Goal: Information Seeking & Learning: Learn about a topic

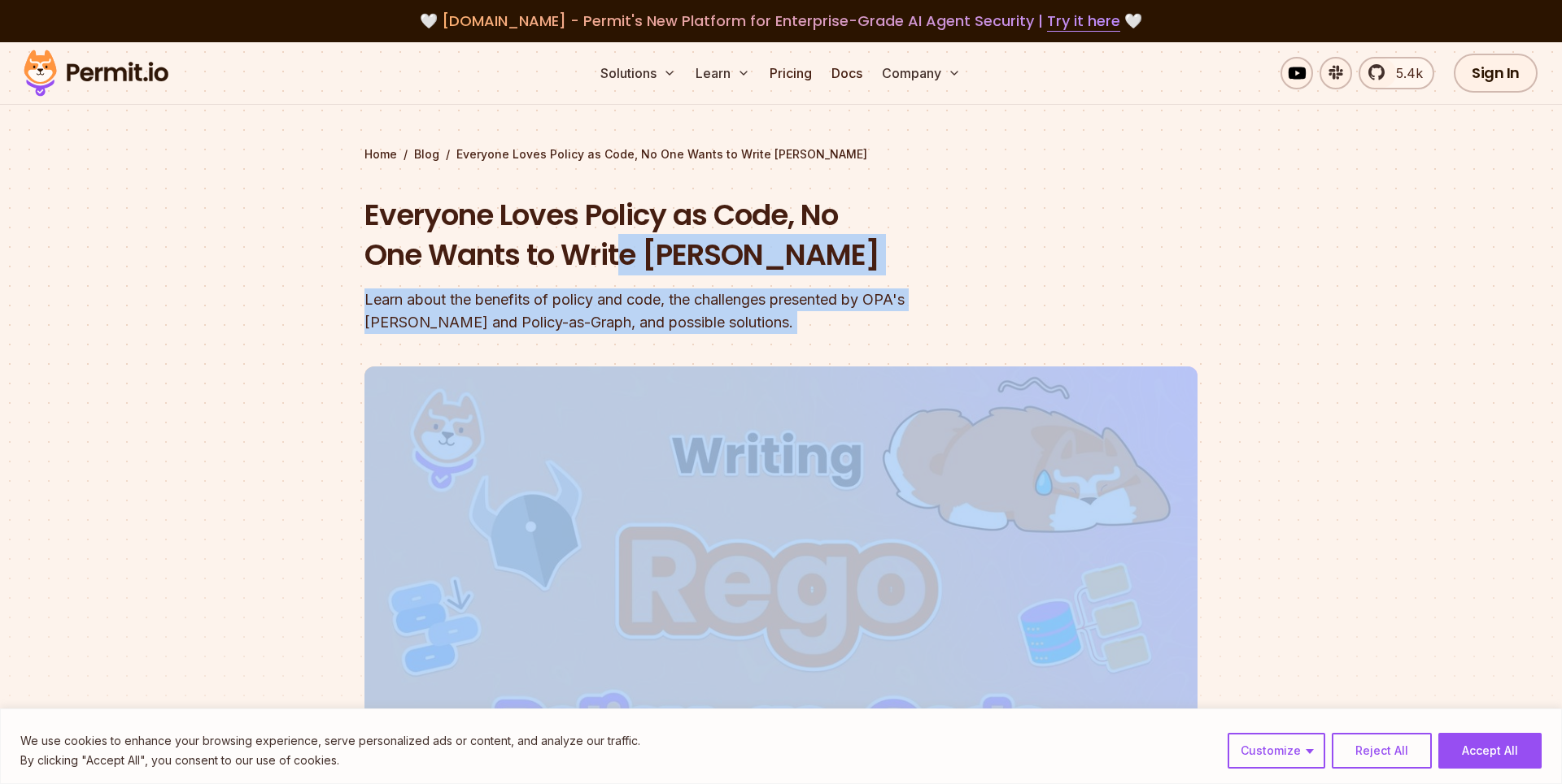
drag, startPoint x: 667, startPoint y: 247, endPoint x: 998, endPoint y: 292, distance: 334.0
click at [998, 292] on header "Everyone Loves Policy as Code, No One Wants to Write [PERSON_NAME] Learn about …" at bounding box center [781, 558] width 832 height 726
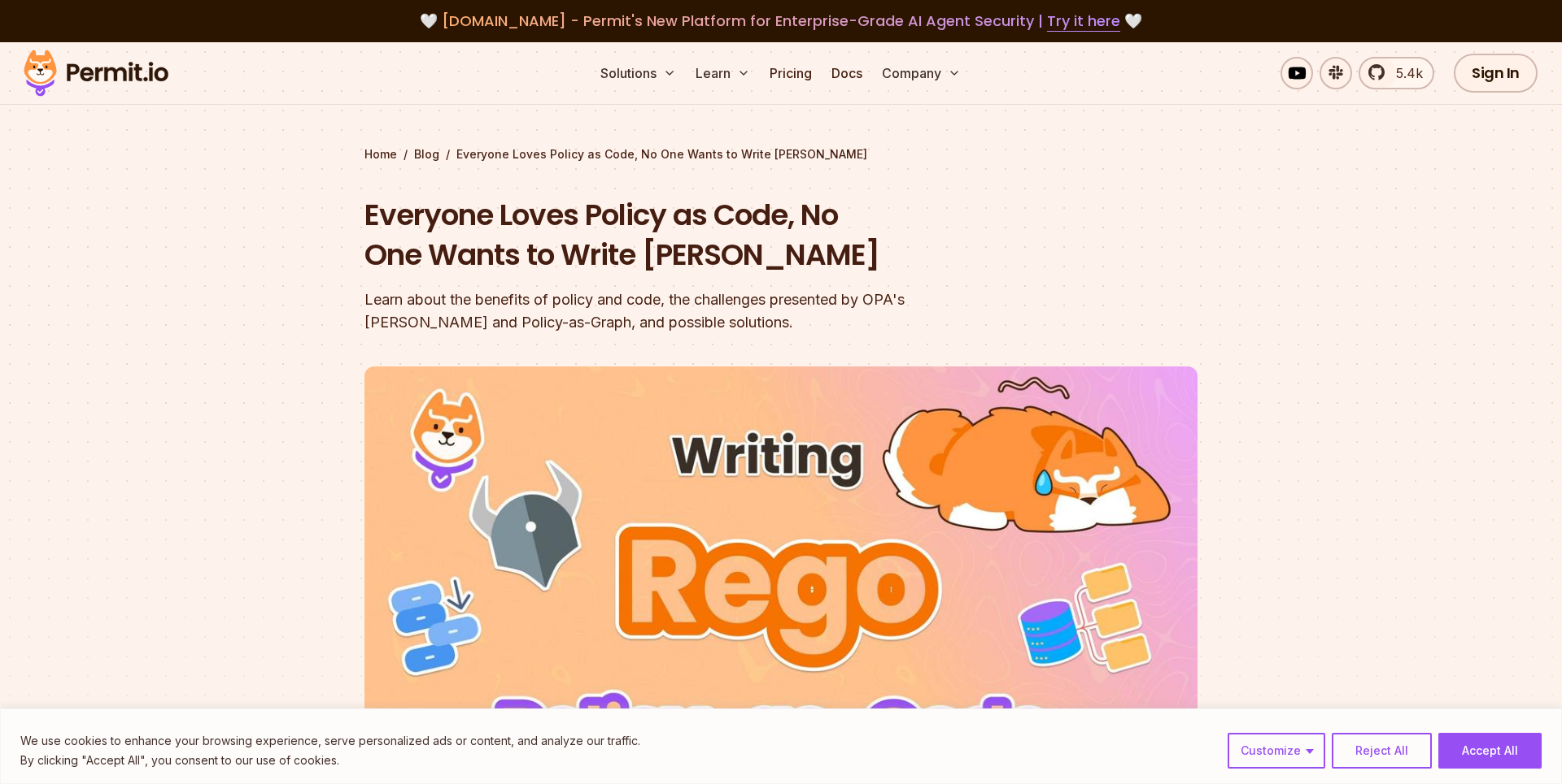
click at [1024, 261] on header "Everyone Loves Policy as Code, No One Wants to Write [PERSON_NAME] Learn about …" at bounding box center [781, 558] width 832 height 726
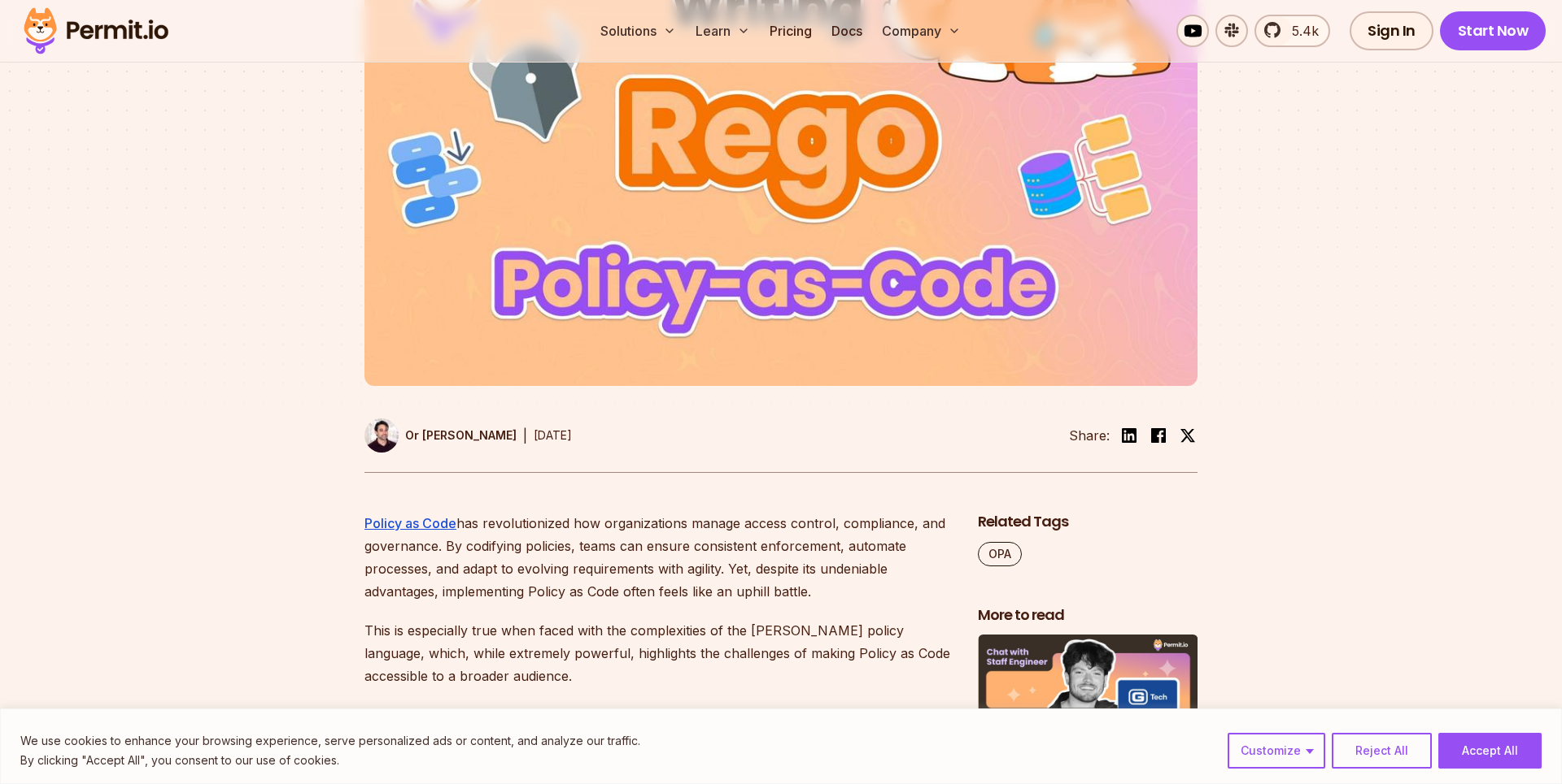
scroll to position [674, 0]
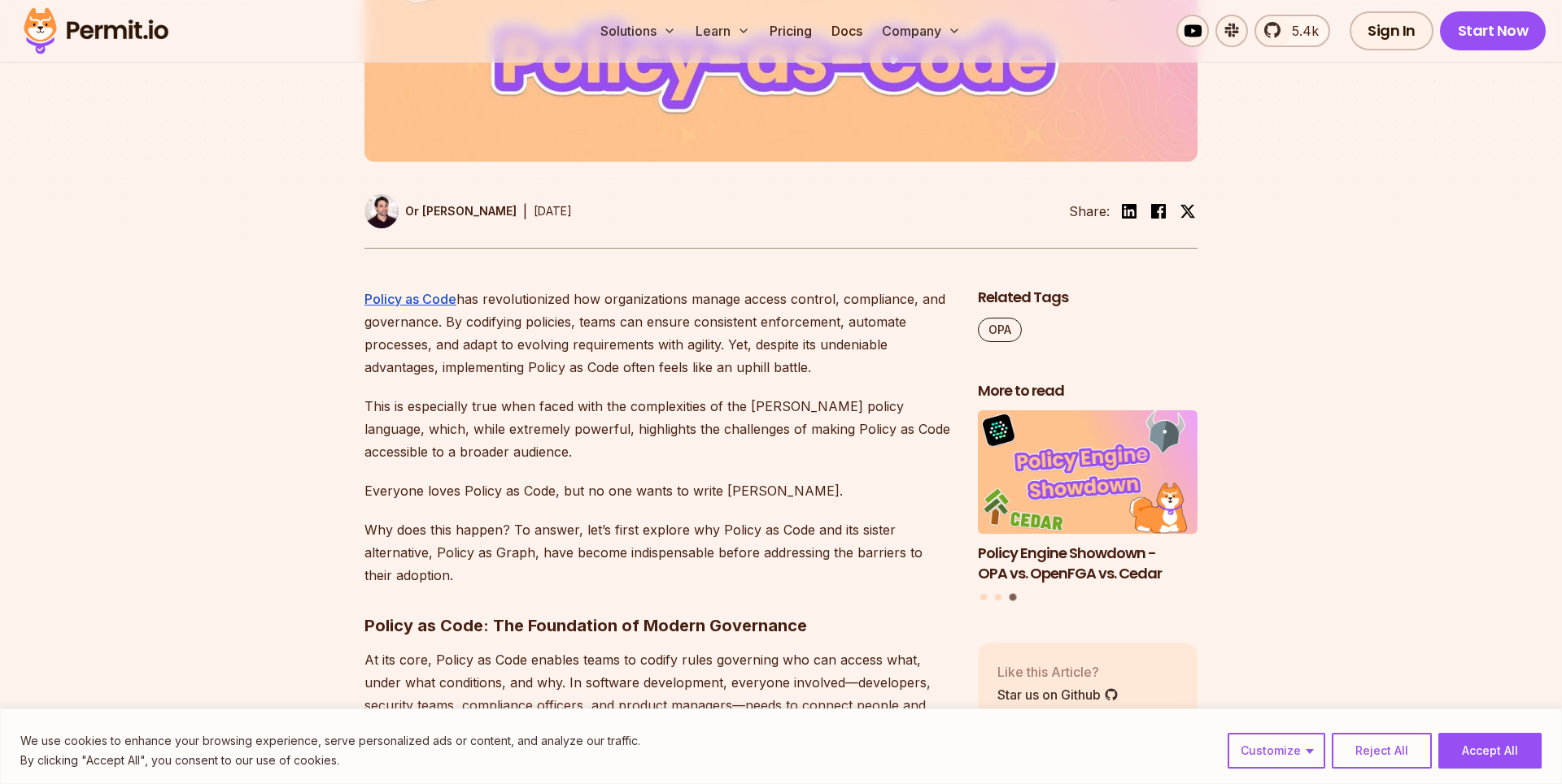
click at [1498, 782] on div "We use cookies to enhance your browsing experience, serve personalized ads or c…" at bounding box center [781, 747] width 1562 height 76
click at [1499, 747] on button "Accept All" at bounding box center [1489, 750] width 103 height 36
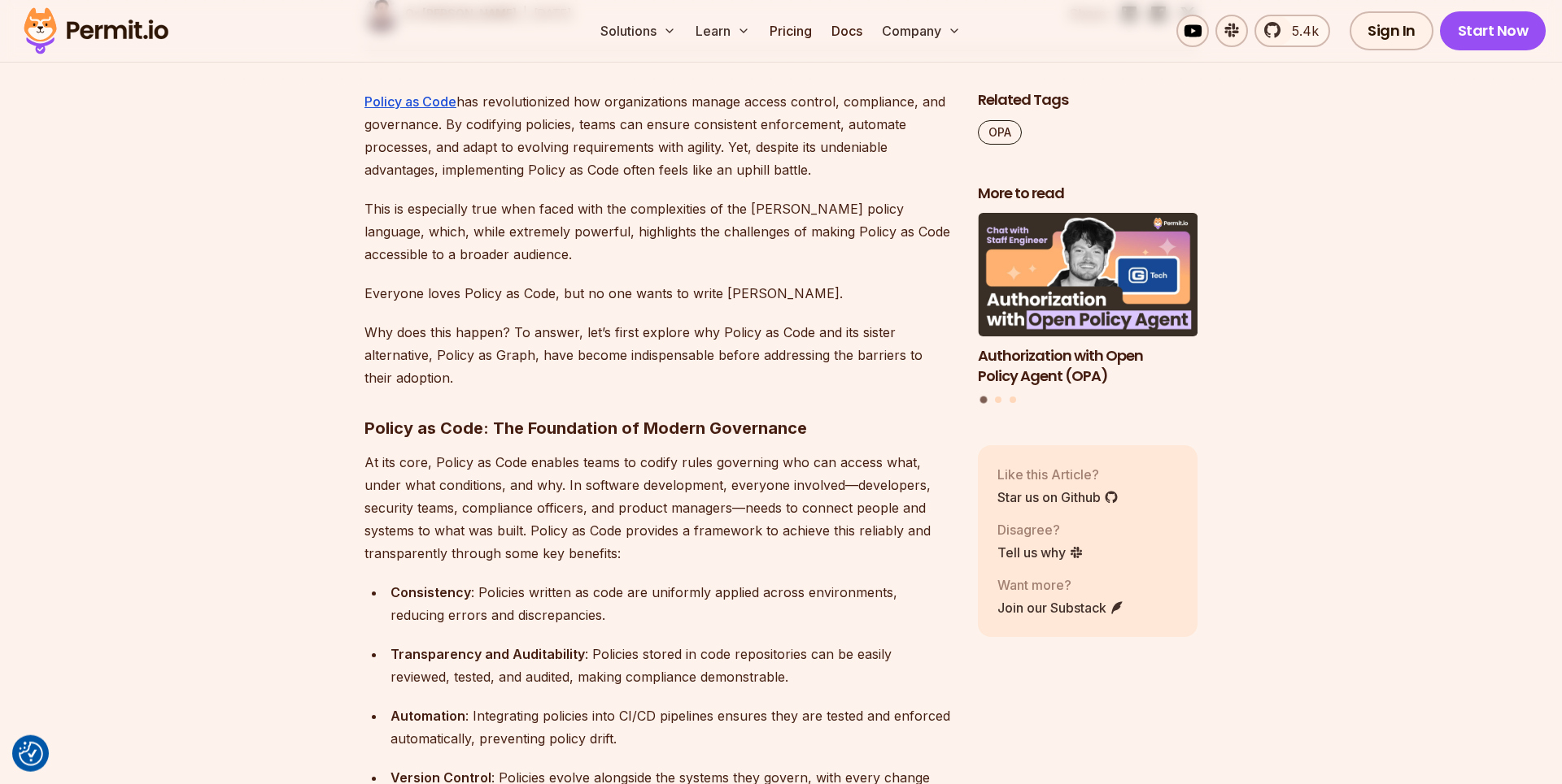
scroll to position [897, 0]
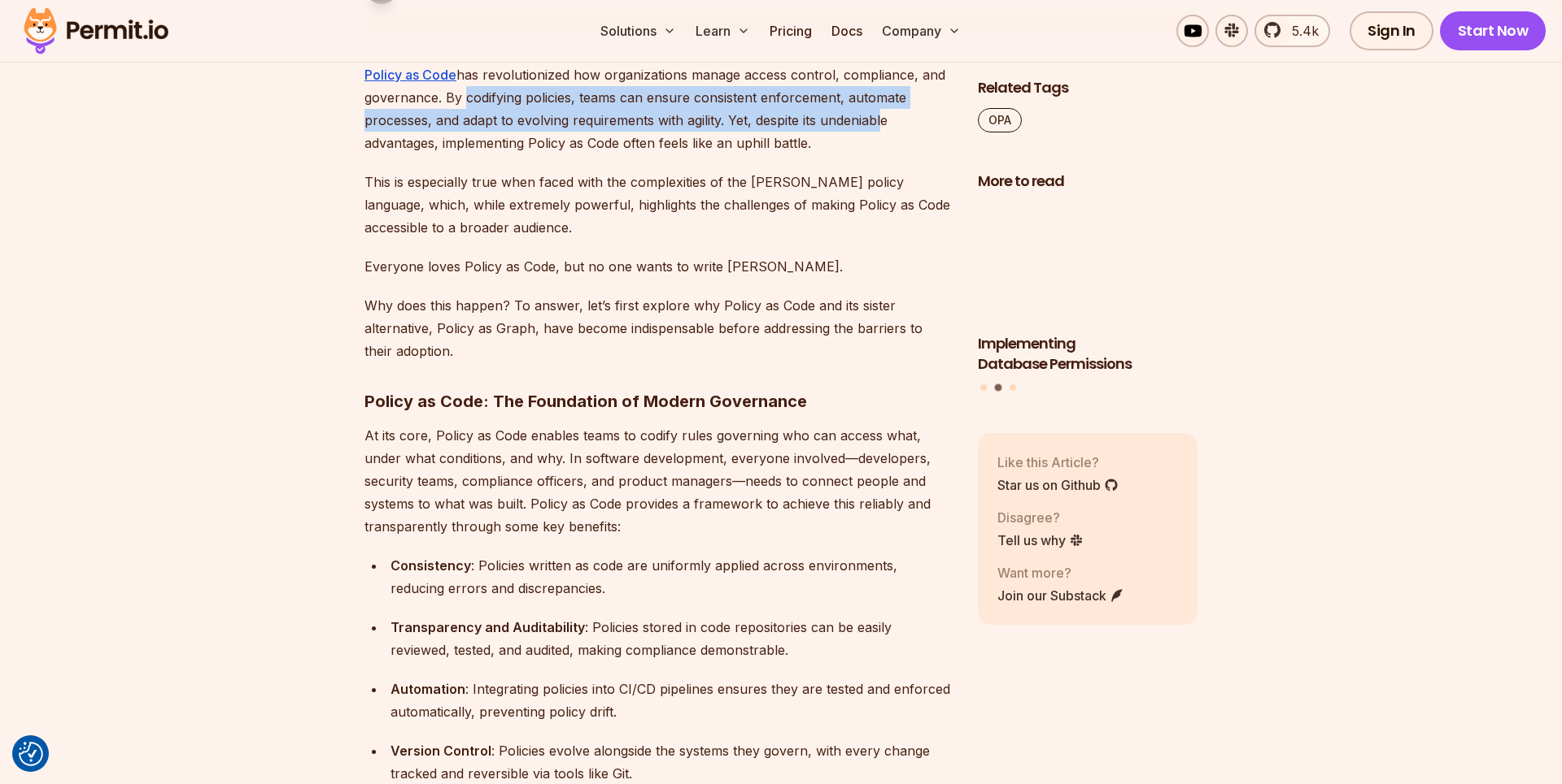
drag, startPoint x: 459, startPoint y: 94, endPoint x: 879, endPoint y: 111, distance: 420.3
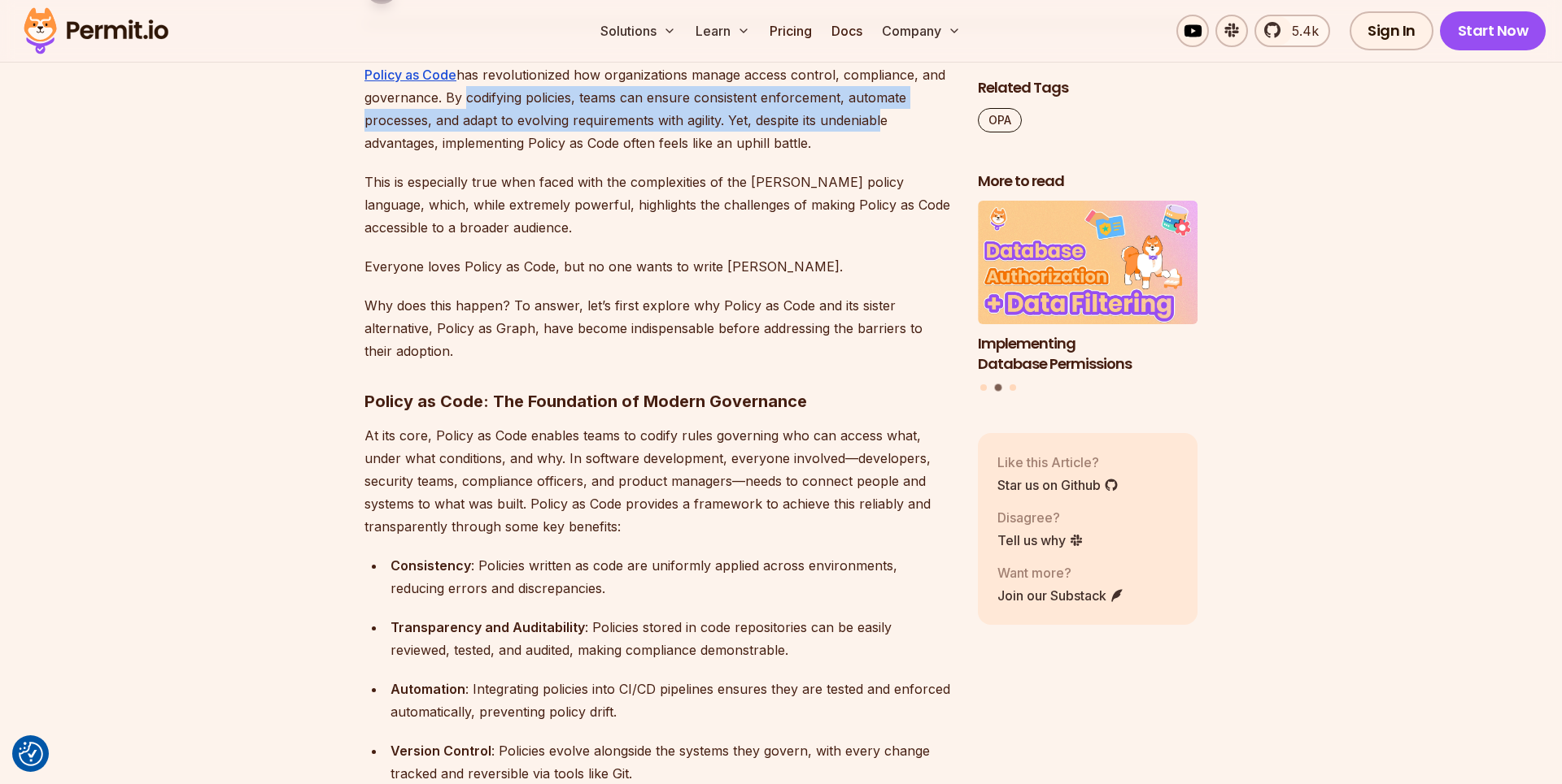
click at [879, 111] on p "Policy as Code has revolutionized how organizations manage access control, comp…" at bounding box center [657, 109] width 587 height 91
drag, startPoint x: 450, startPoint y: 143, endPoint x: 838, endPoint y: 144, distance: 388.0
click at [838, 144] on p "Policy as Code has revolutionized how organizations manage access control, comp…" at bounding box center [657, 109] width 587 height 91
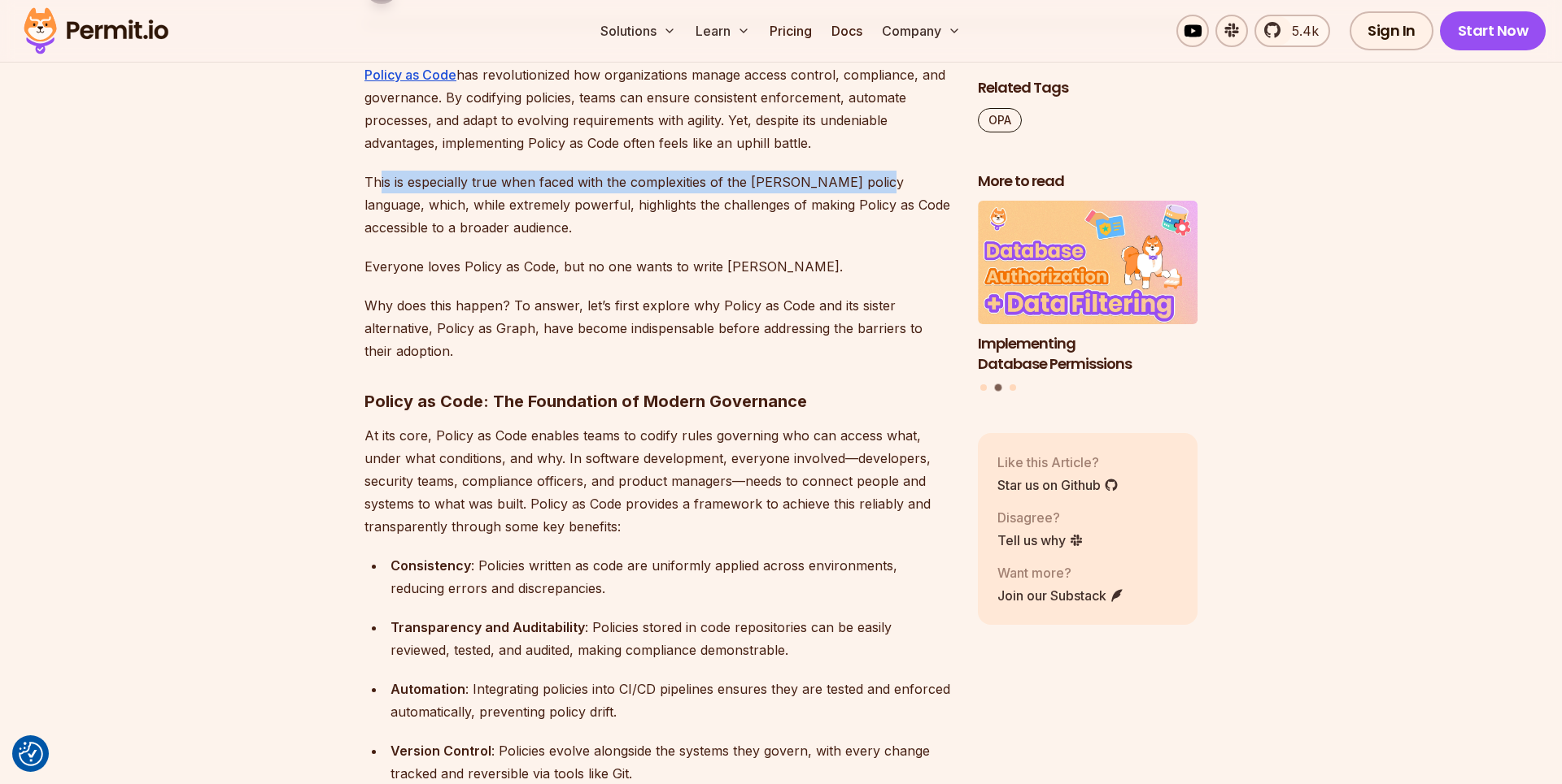
drag, startPoint x: 381, startPoint y: 185, endPoint x: 875, endPoint y: 177, distance: 494.1
click at [875, 177] on p "This is especially true when faced with the complexities of the [PERSON_NAME] p…" at bounding box center [657, 205] width 587 height 68
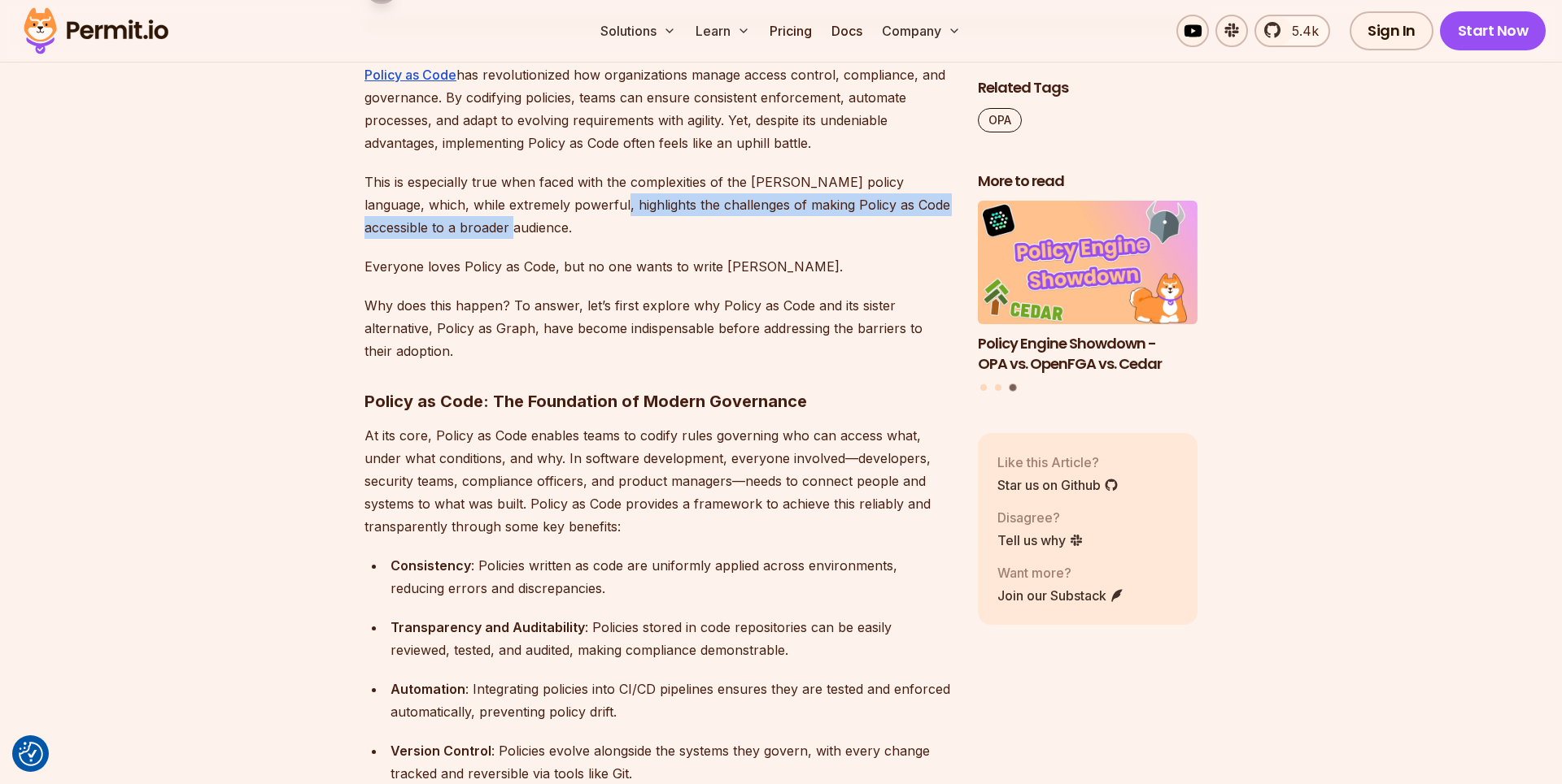
drag, startPoint x: 588, startPoint y: 207, endPoint x: 711, endPoint y: 226, distance: 124.5
click at [712, 226] on p "This is especially true when faced with the complexities of the [PERSON_NAME] p…" at bounding box center [657, 205] width 587 height 68
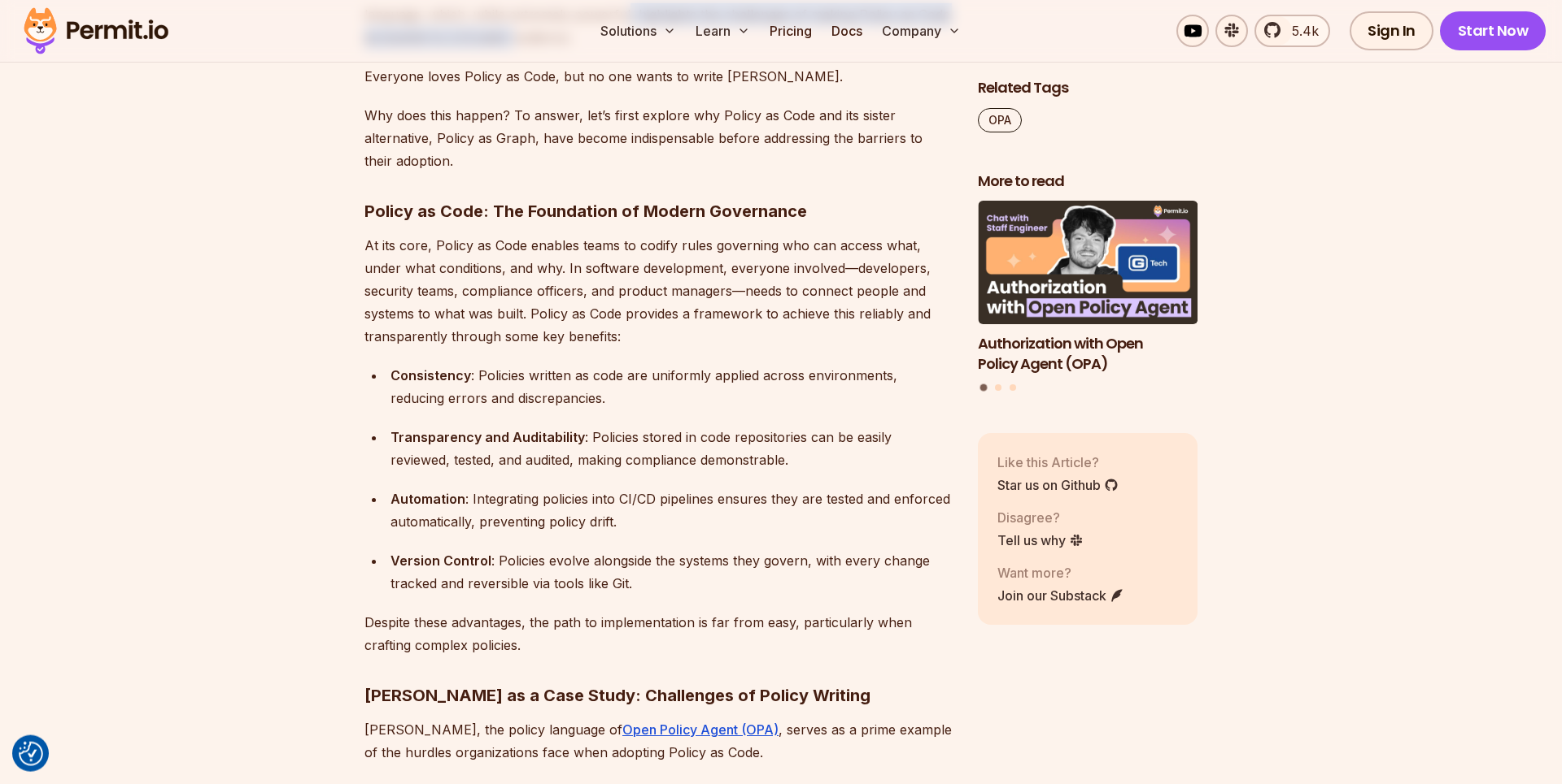
scroll to position [1122, 0]
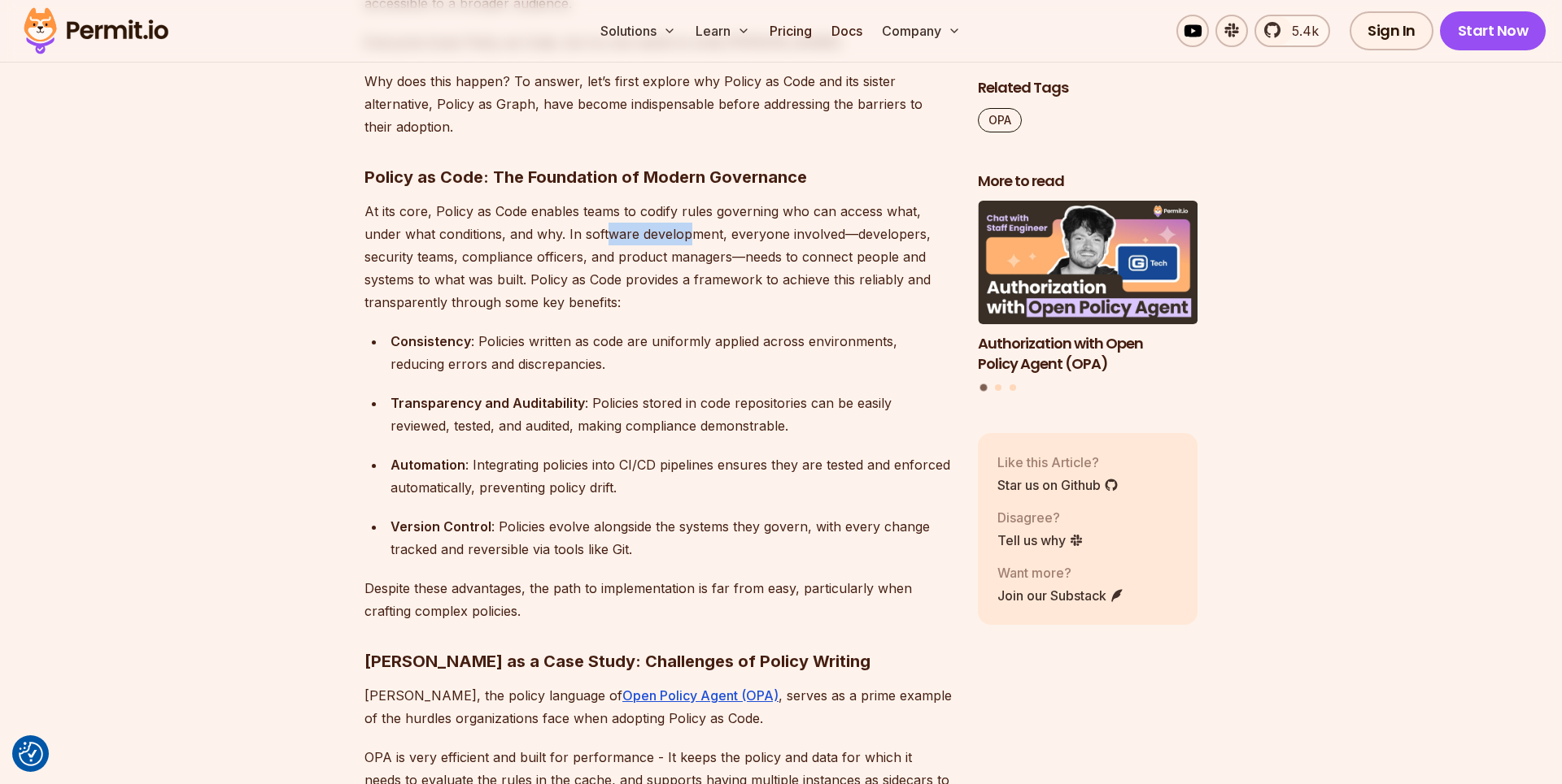
drag, startPoint x: 615, startPoint y: 229, endPoint x: 688, endPoint y: 225, distance: 73.1
click at [688, 225] on p "At its core, Policy as Code enables teams to codify rules governing who can acc…" at bounding box center [657, 257] width 587 height 113
drag, startPoint x: 727, startPoint y: 213, endPoint x: 922, endPoint y: 216, distance: 195.0
click at [922, 216] on p "At its core, Policy as Code enables teams to codify rules governing who can acc…" at bounding box center [657, 257] width 587 height 113
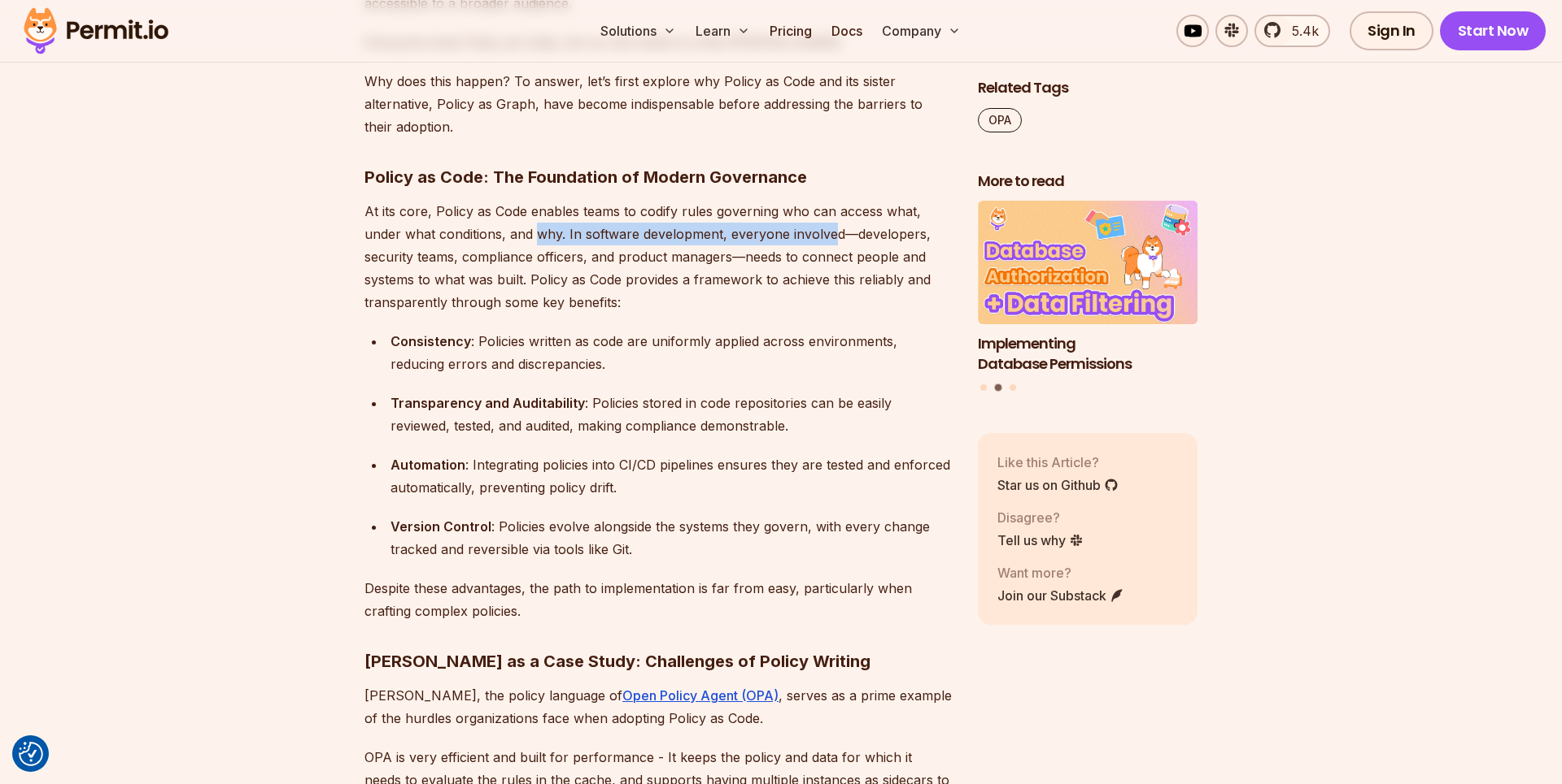
drag, startPoint x: 536, startPoint y: 233, endPoint x: 832, endPoint y: 238, distance: 296.0
click at [832, 238] on p "At its core, Policy as Code enables teams to codify rules governing who can acc…" at bounding box center [657, 257] width 587 height 113
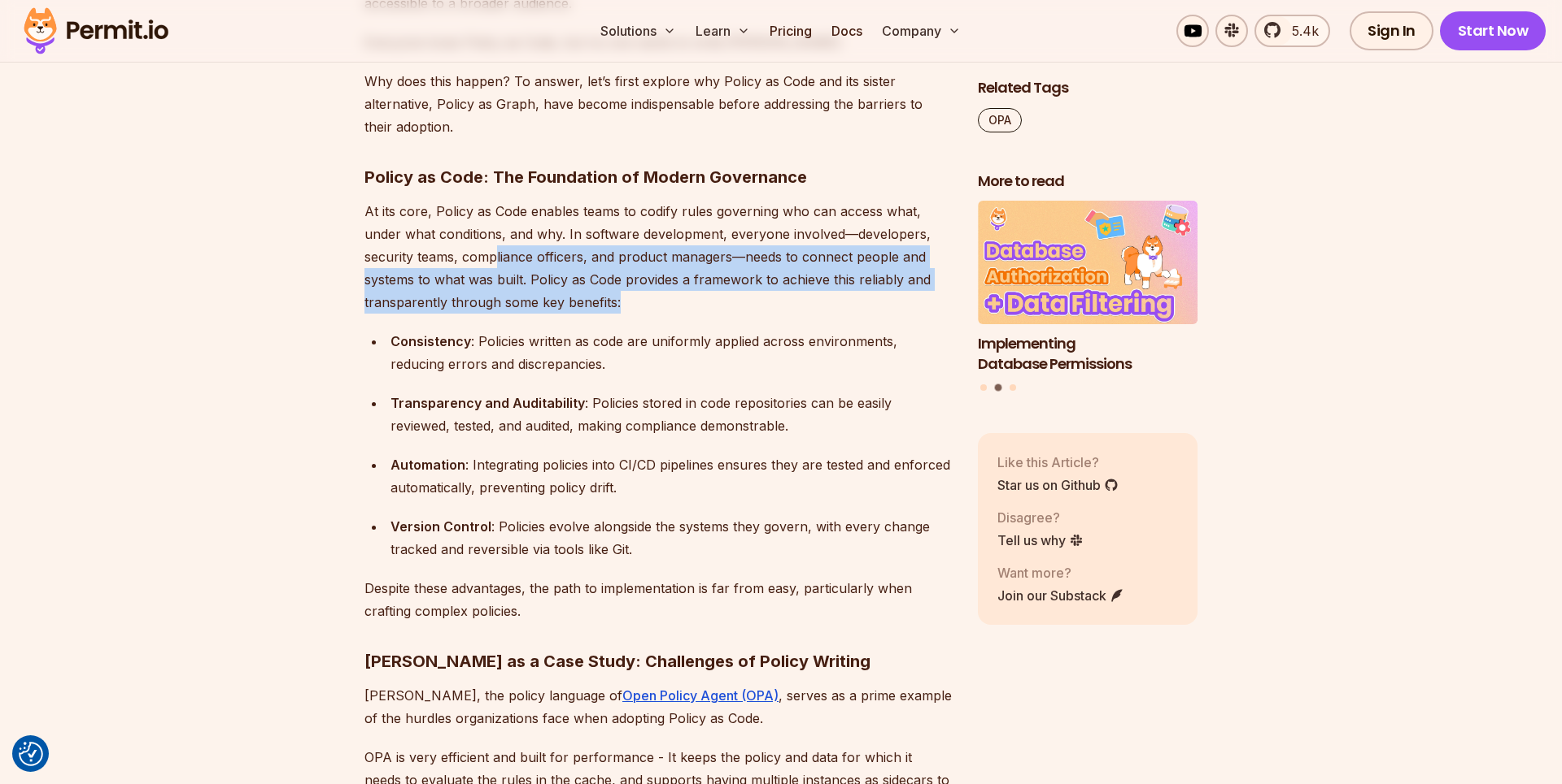
drag, startPoint x: 580, startPoint y: 258, endPoint x: 875, endPoint y: 299, distance: 297.8
click at [875, 299] on p "At its core, Policy as Code enables teams to codify rules governing who can acc…" at bounding box center [657, 257] width 587 height 113
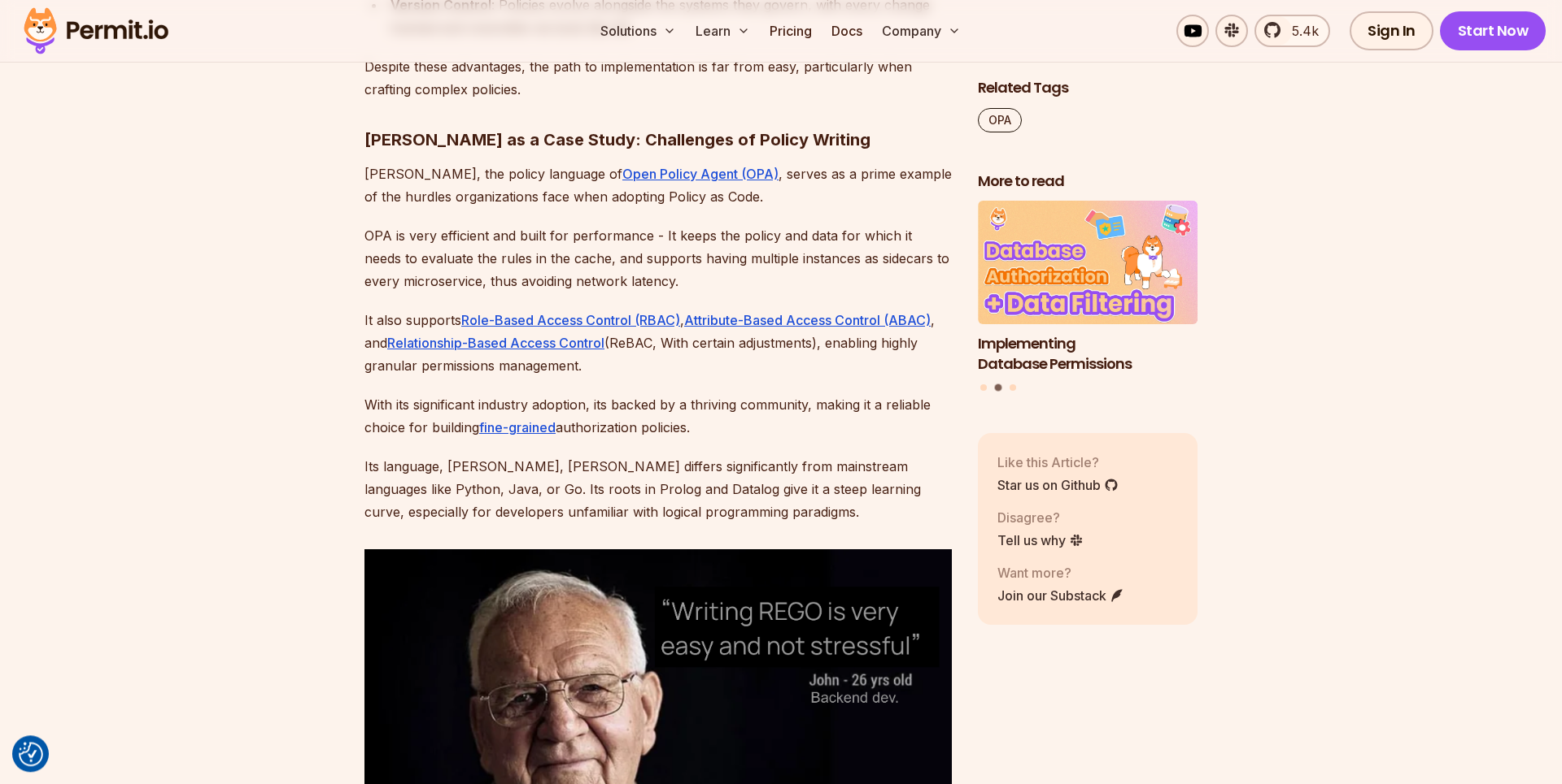
scroll to position [1682, 0]
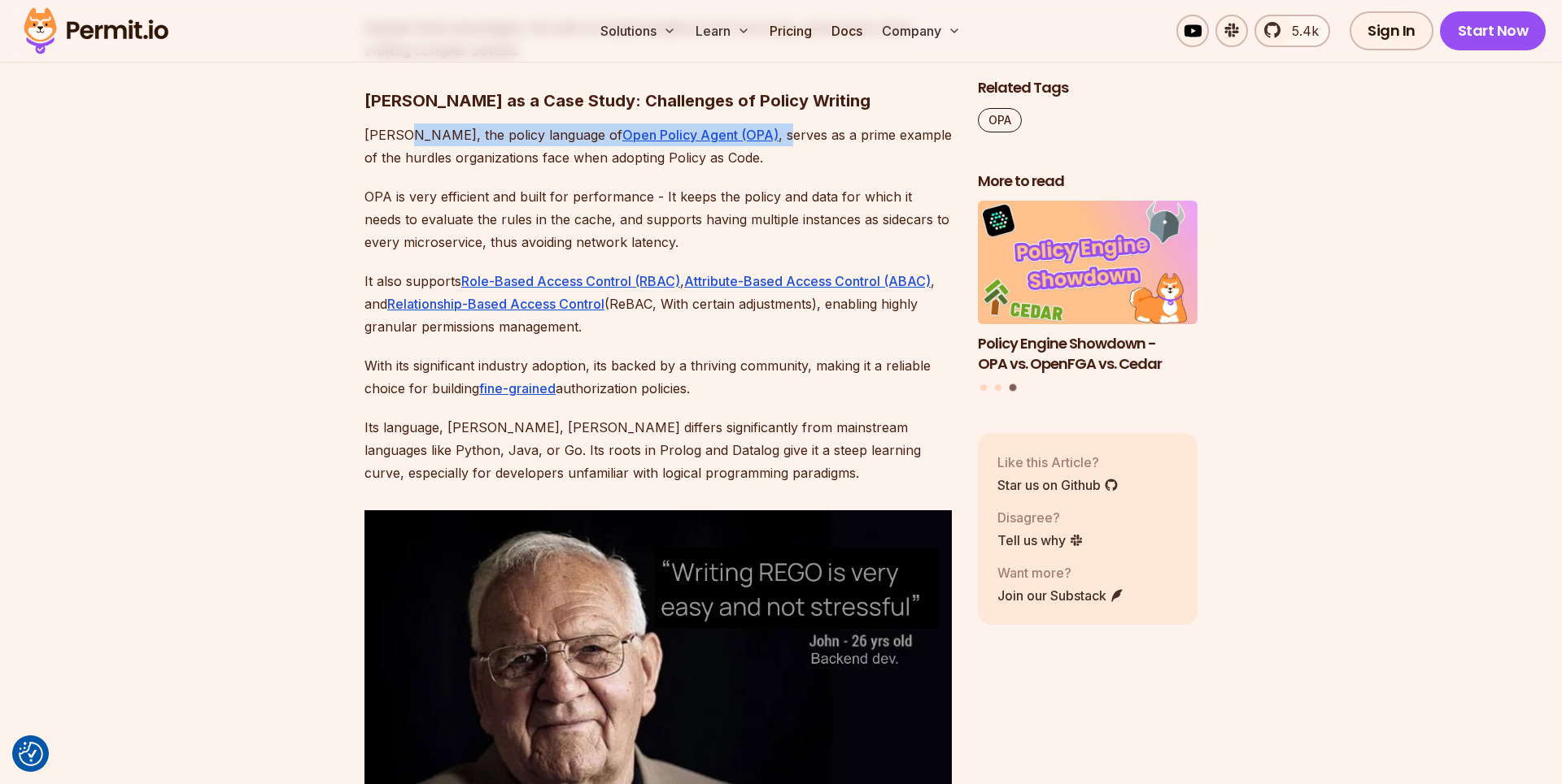
drag, startPoint x: 405, startPoint y: 133, endPoint x: 713, endPoint y: 140, distance: 308.1
click at [713, 140] on p "[PERSON_NAME], the policy language of Open Policy Agent (OPA) , serves as a pri…" at bounding box center [657, 146] width 587 height 45
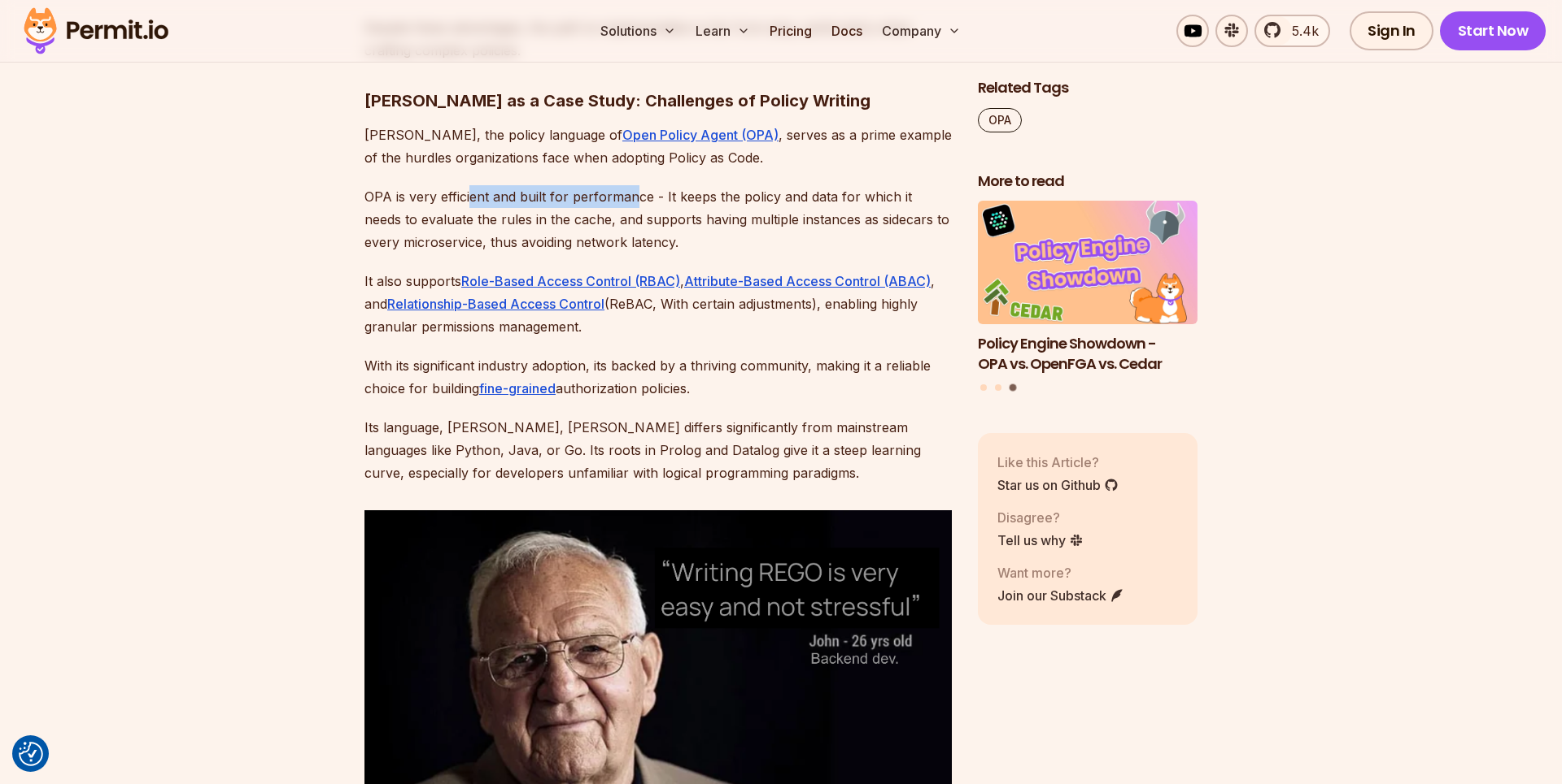
drag, startPoint x: 473, startPoint y: 193, endPoint x: 637, endPoint y: 200, distance: 164.1
click at [637, 200] on p "OPA is very efficient and built for performance - It keeps the policy and data …" at bounding box center [657, 219] width 587 height 68
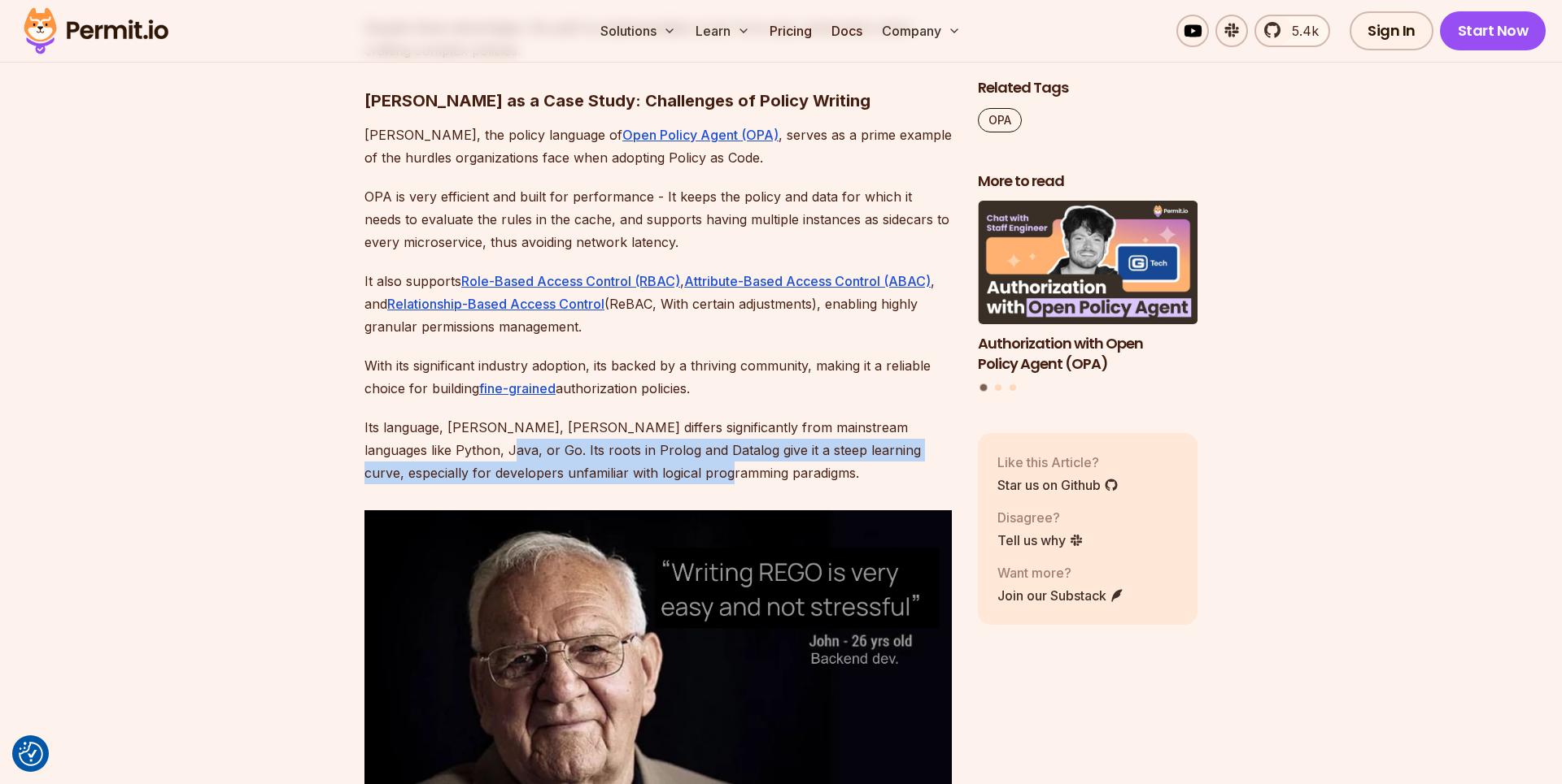
drag, startPoint x: 417, startPoint y: 456, endPoint x: 872, endPoint y: 465, distance: 455.1
click at [872, 465] on p "Its language, [PERSON_NAME], [PERSON_NAME] differs significantly from mainstrea…" at bounding box center [657, 450] width 587 height 68
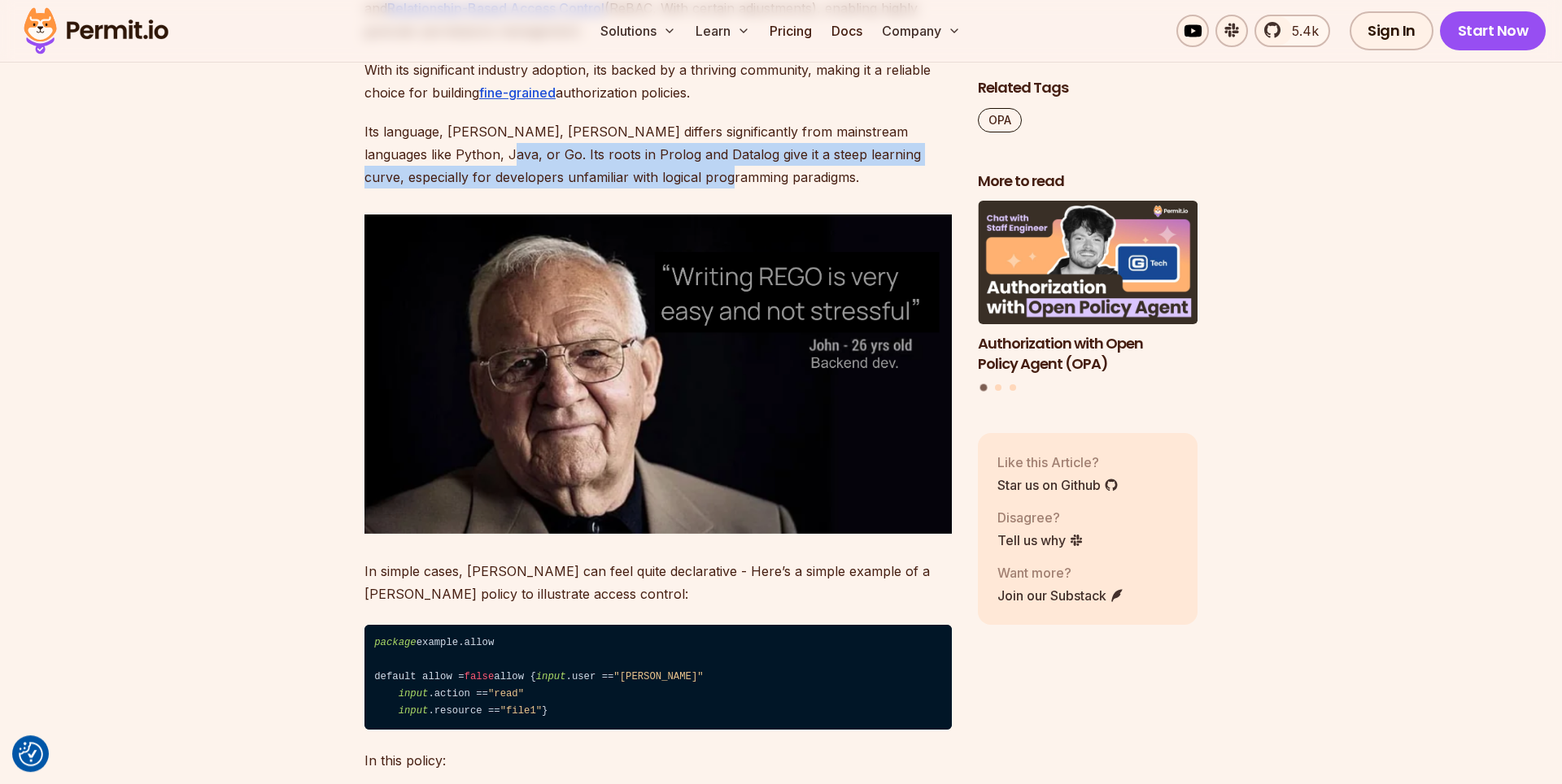
scroll to position [2020, 0]
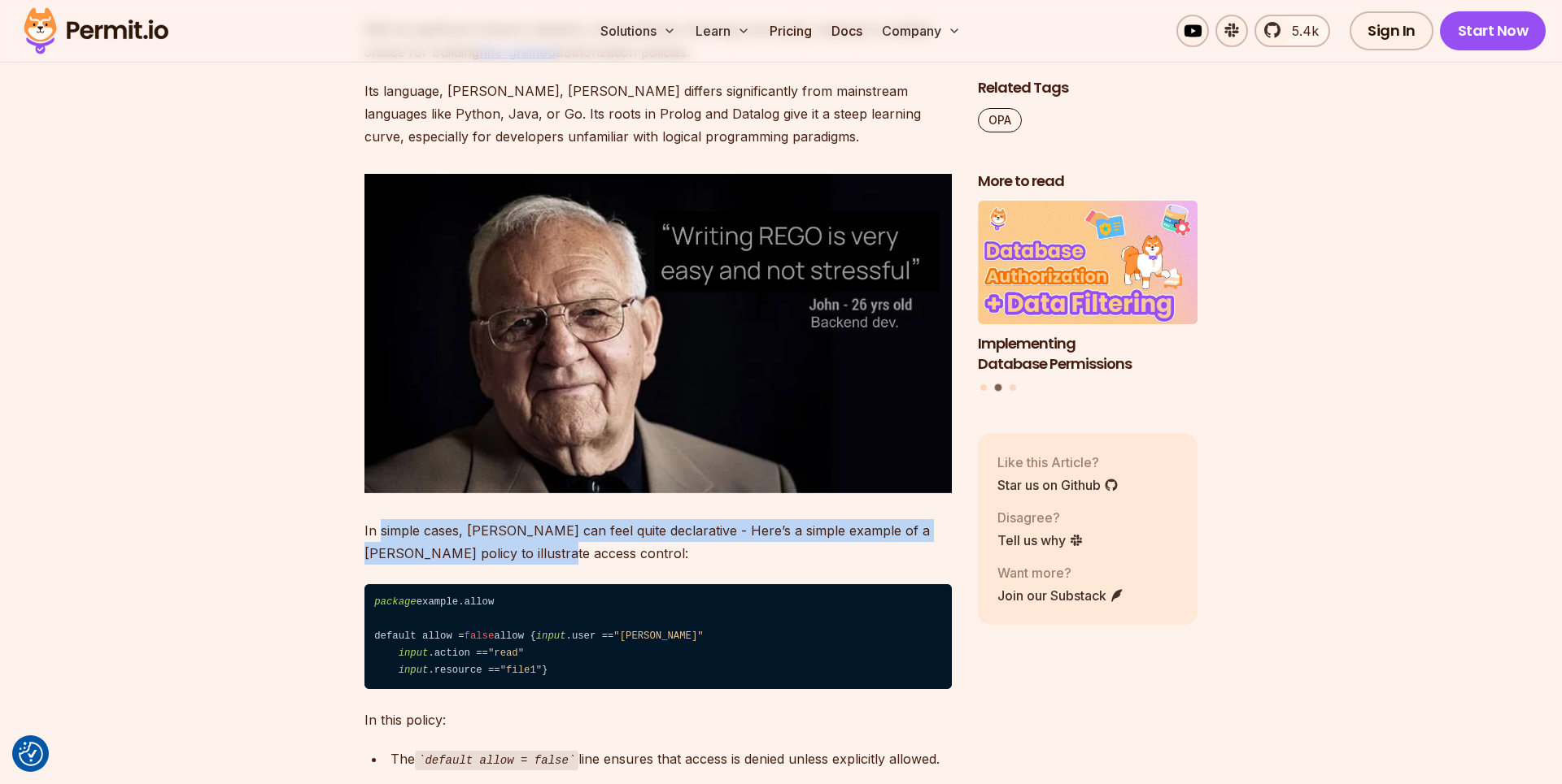
drag, startPoint x: 384, startPoint y: 522, endPoint x: 653, endPoint y: 546, distance: 270.1
click at [653, 546] on p "In simple cases, [PERSON_NAME] can feel quite declarative - Here’s a simple exa…" at bounding box center [657, 542] width 587 height 45
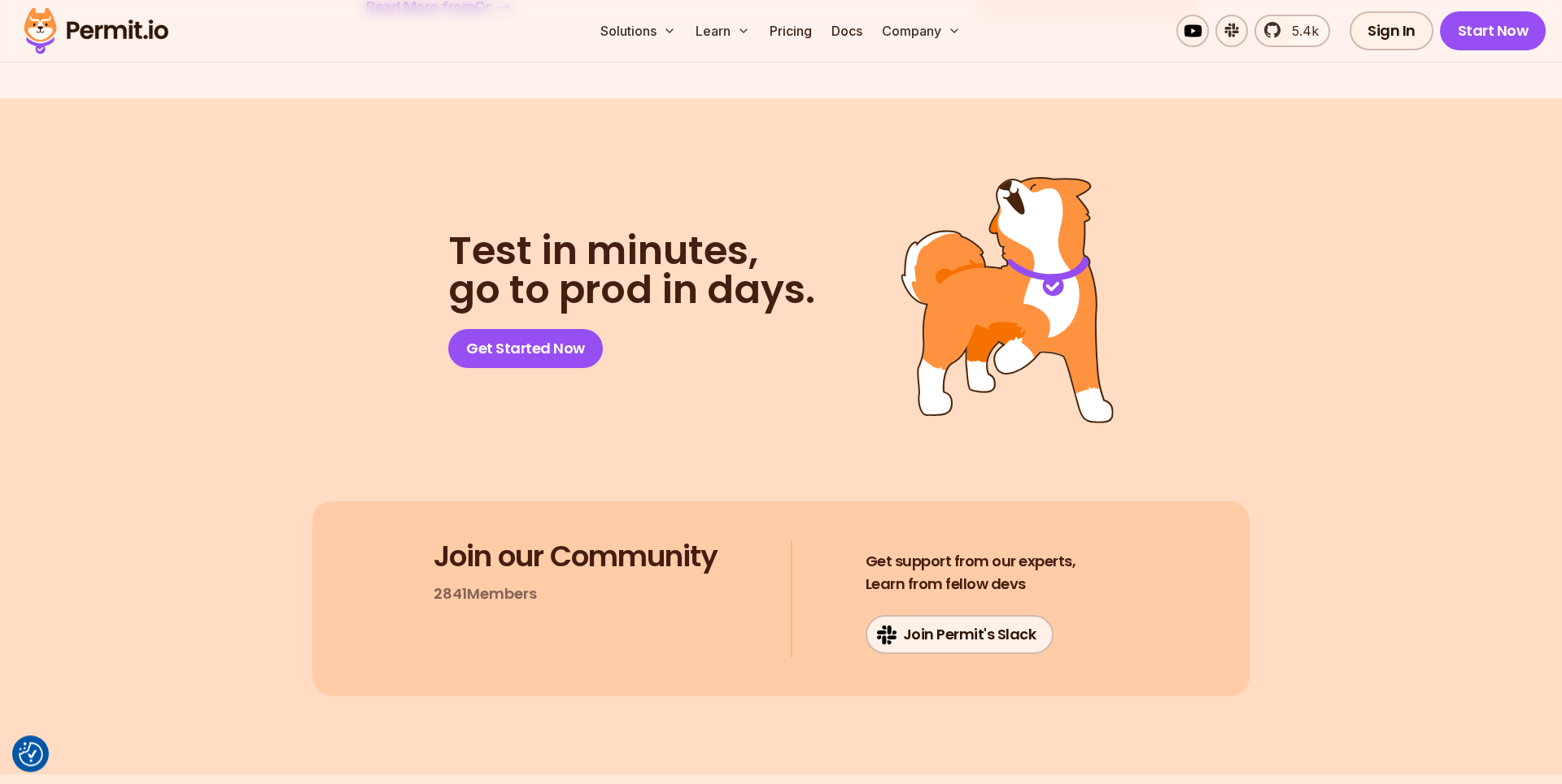
scroll to position [6506, 0]
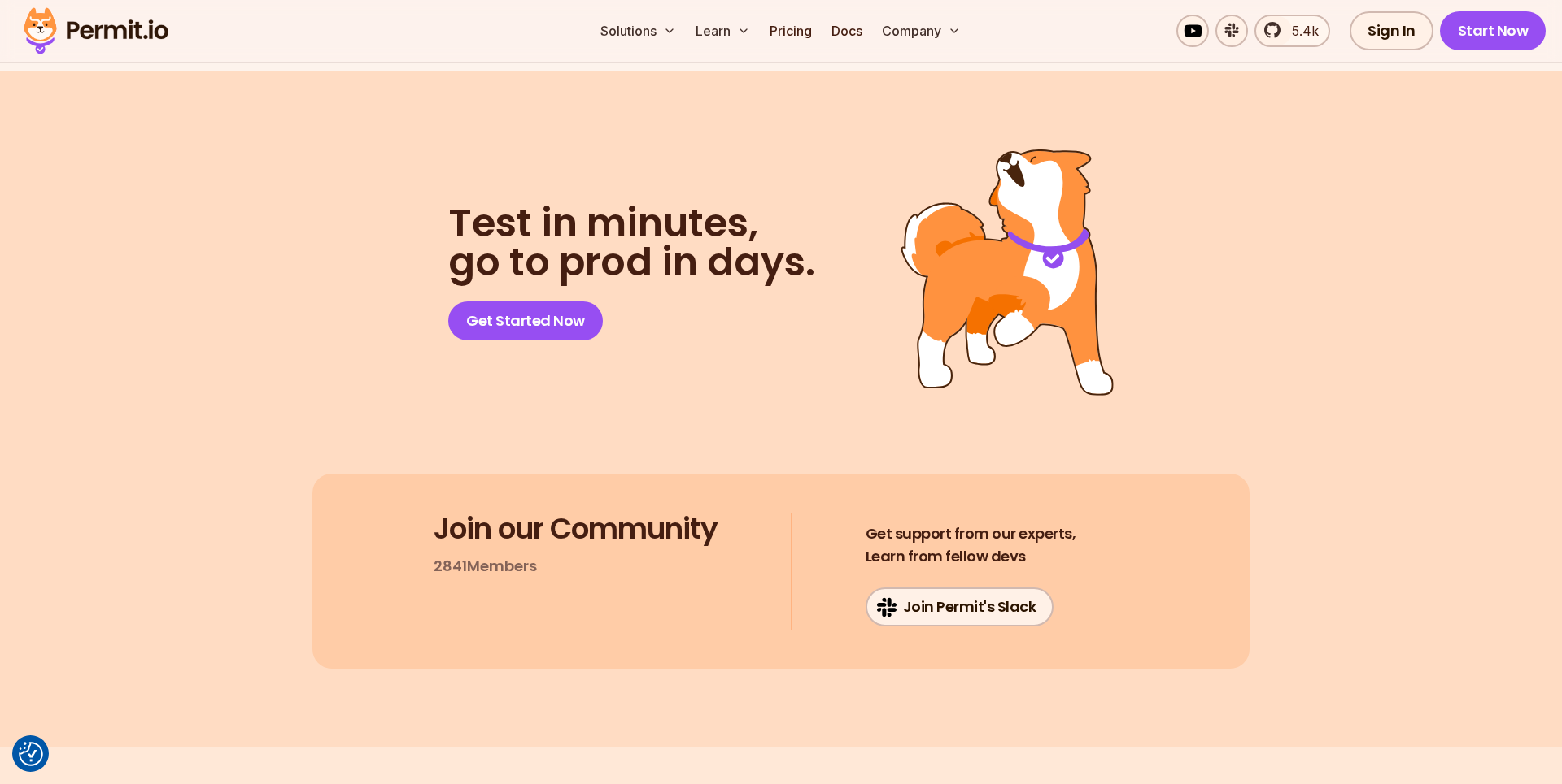
drag, startPoint x: 341, startPoint y: 166, endPoint x: 634, endPoint y: 165, distance: 293.0
drag, startPoint x: 553, startPoint y: 168, endPoint x: 331, endPoint y: 135, distance: 224.4
drag, startPoint x: 718, startPoint y: 453, endPoint x: 892, endPoint y: 498, distance: 179.7
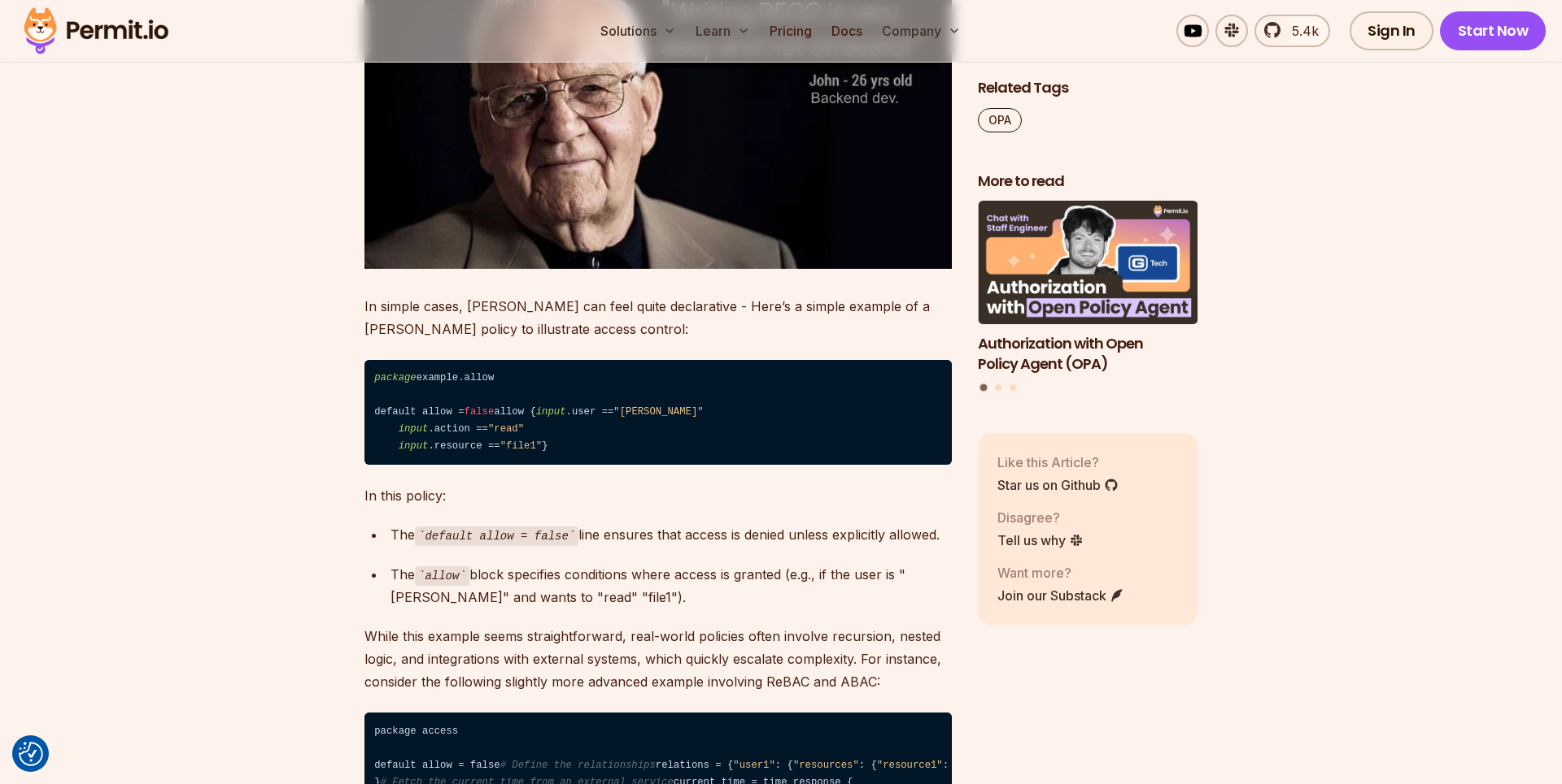
scroll to position [1571, 0]
